Goal: Task Accomplishment & Management: Manage account settings

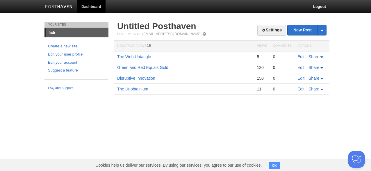
click at [301, 67] on link "Edit" at bounding box center [301, 67] width 7 height 5
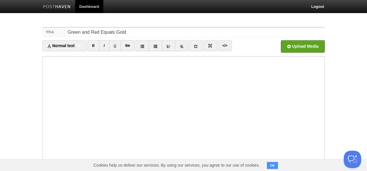
scroll to position [95, 0]
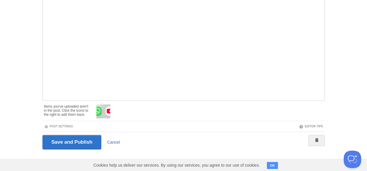
click at [113, 141] on link "Cancel" at bounding box center [113, 142] width 13 height 5
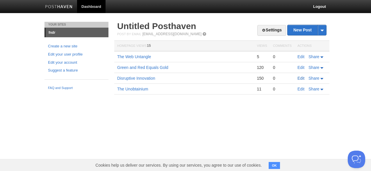
click at [300, 78] on link "Edit" at bounding box center [301, 78] width 7 height 5
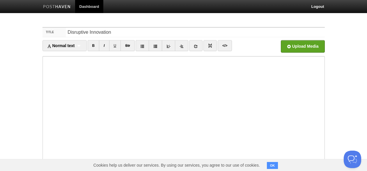
scroll to position [75, 0]
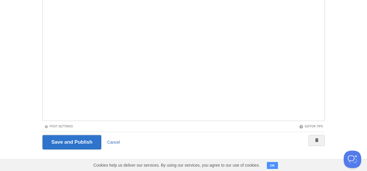
click at [113, 141] on link "Cancel" at bounding box center [113, 142] width 13 height 5
